Goal: Book appointment/travel/reservation

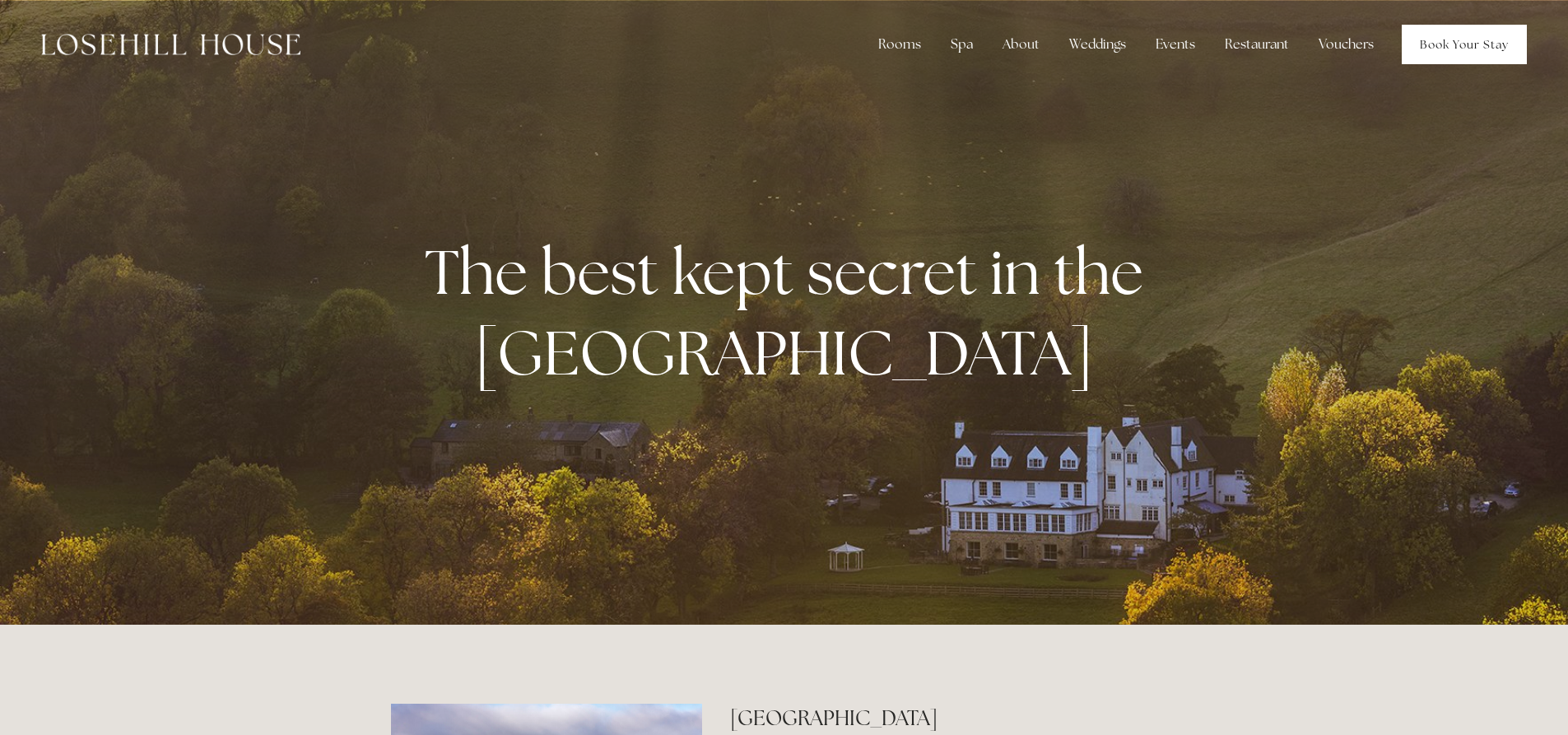
click at [1469, 42] on link "Book Your Stay" at bounding box center [1464, 44] width 126 height 40
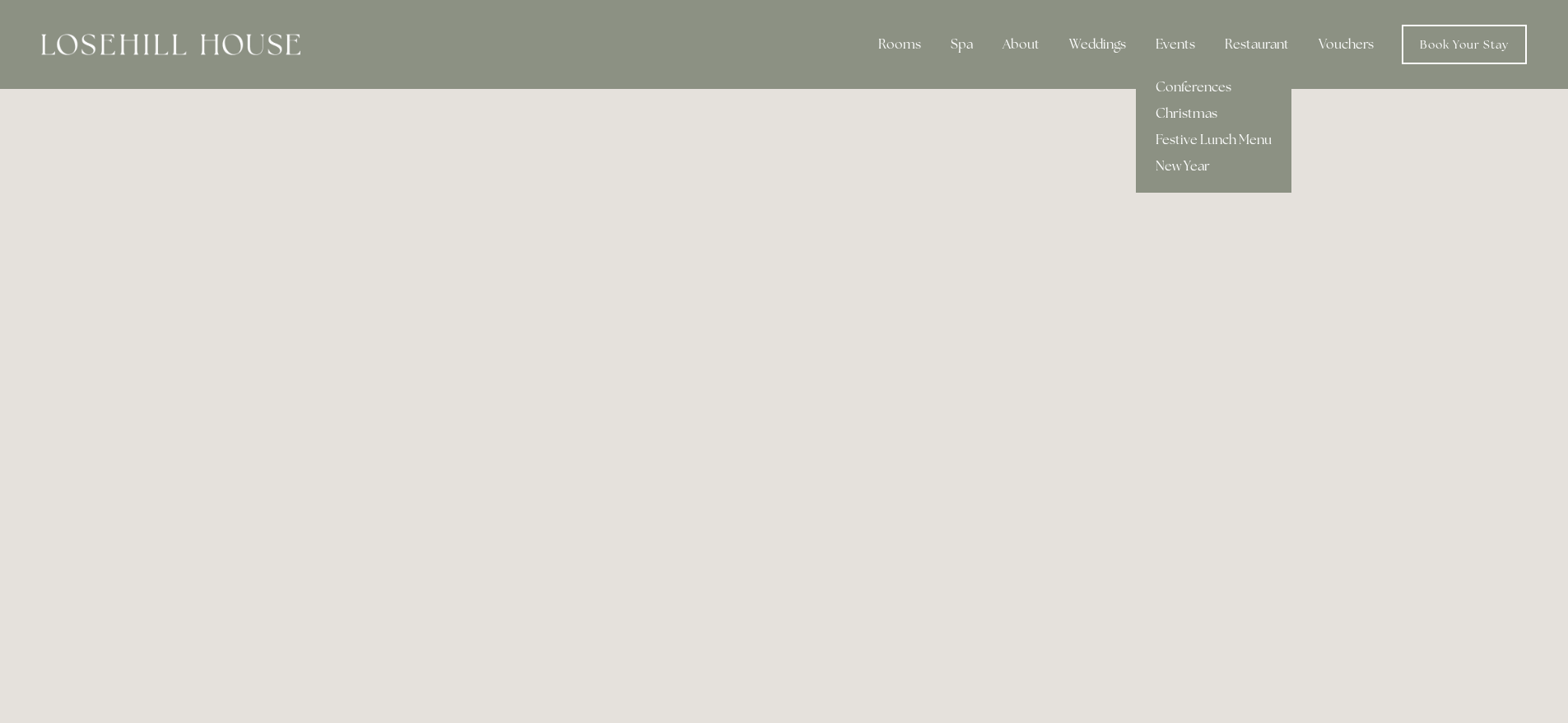
click at [1177, 111] on link "Christmas" at bounding box center [1213, 113] width 155 height 26
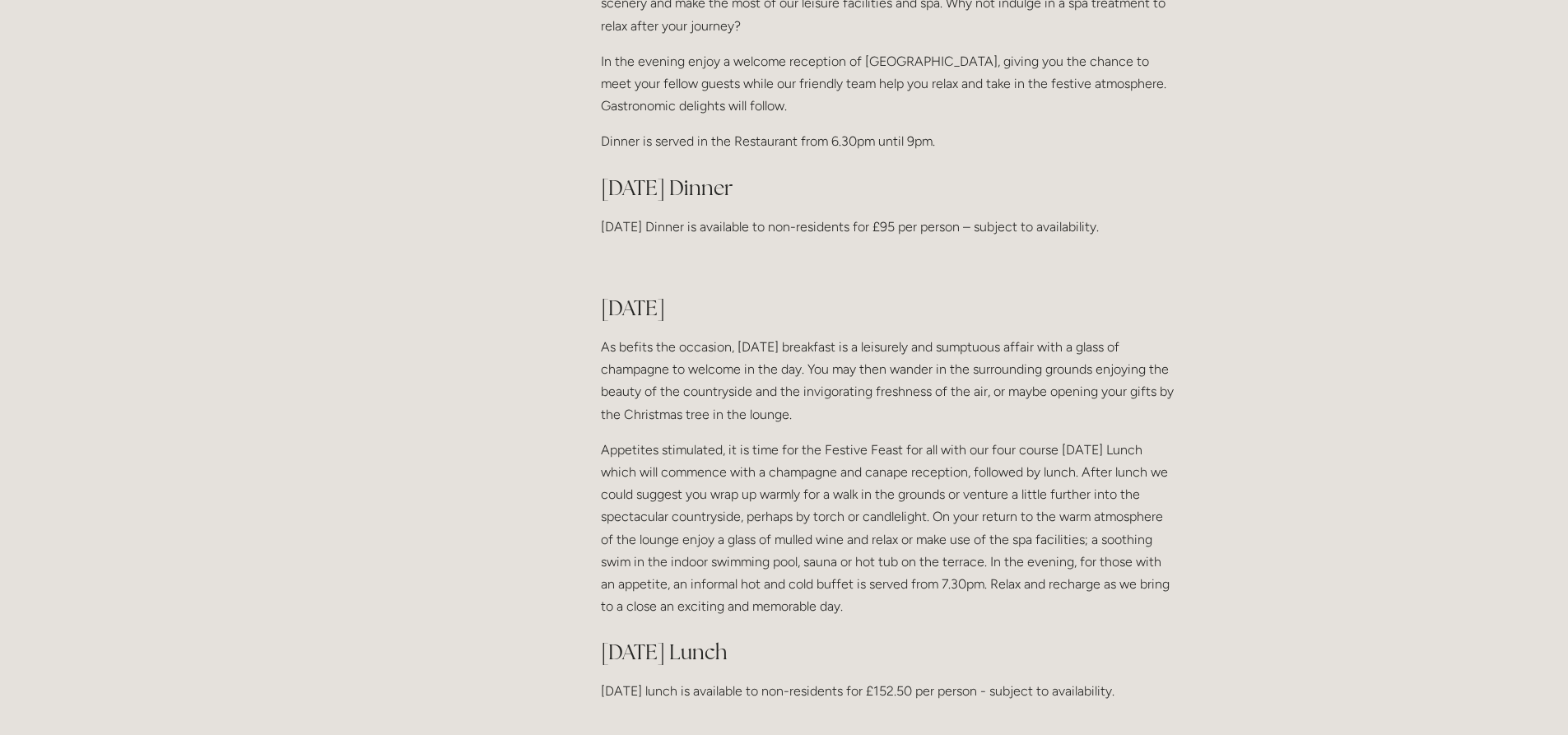
scroll to position [1153, 0]
